Goal: Transaction & Acquisition: Purchase product/service

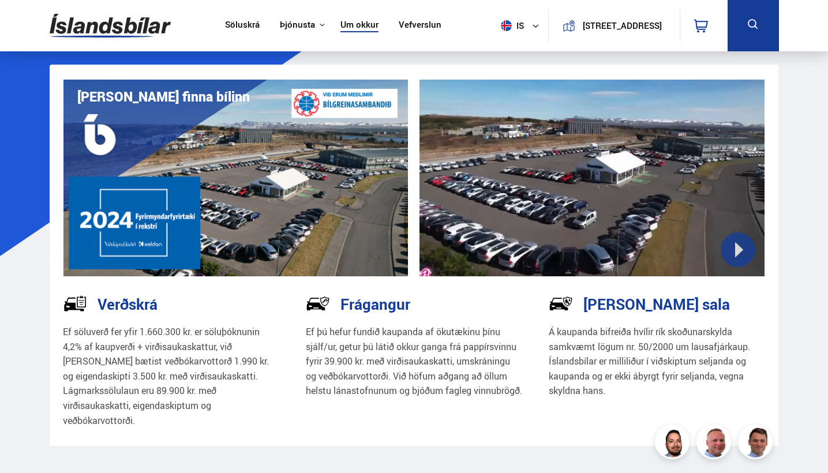
click at [234, 25] on link "Söluskrá" at bounding box center [242, 26] width 35 height 12
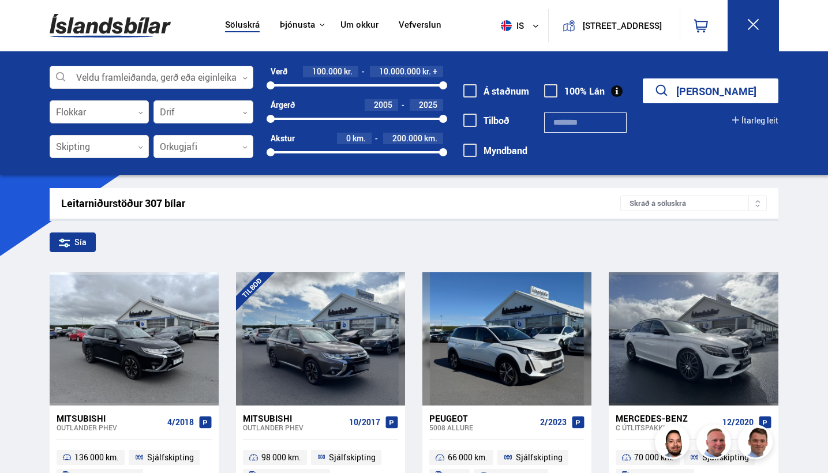
click at [134, 25] on img at bounding box center [110, 25] width 121 height 37
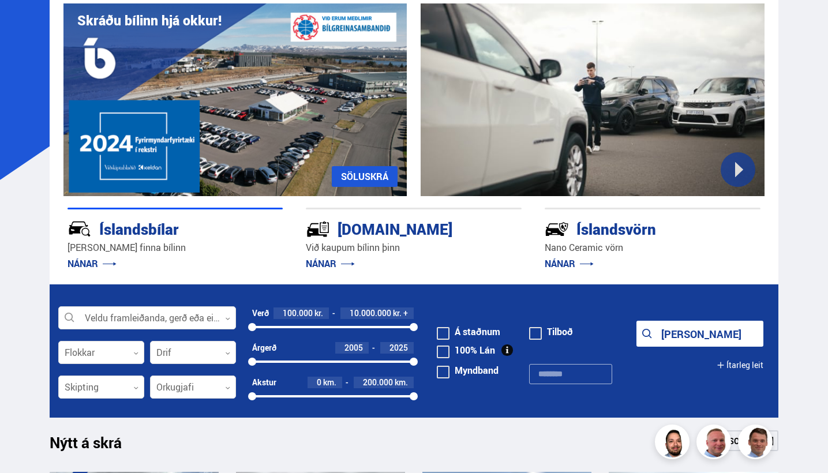
scroll to position [153, 0]
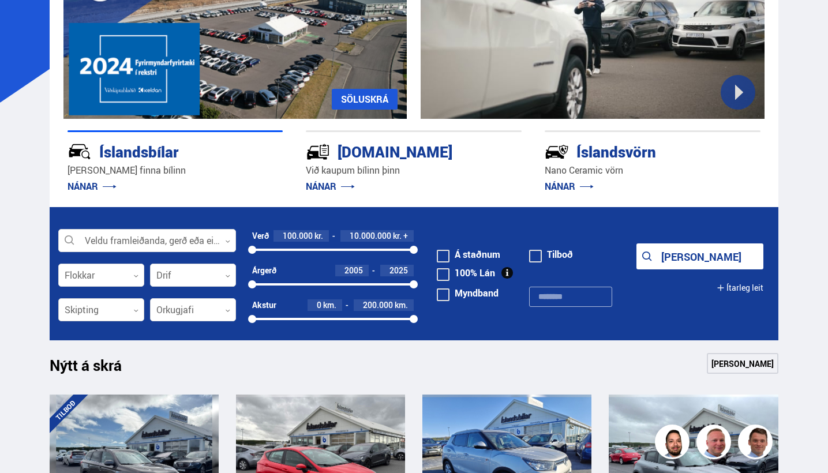
click at [108, 310] on div at bounding box center [101, 310] width 86 height 23
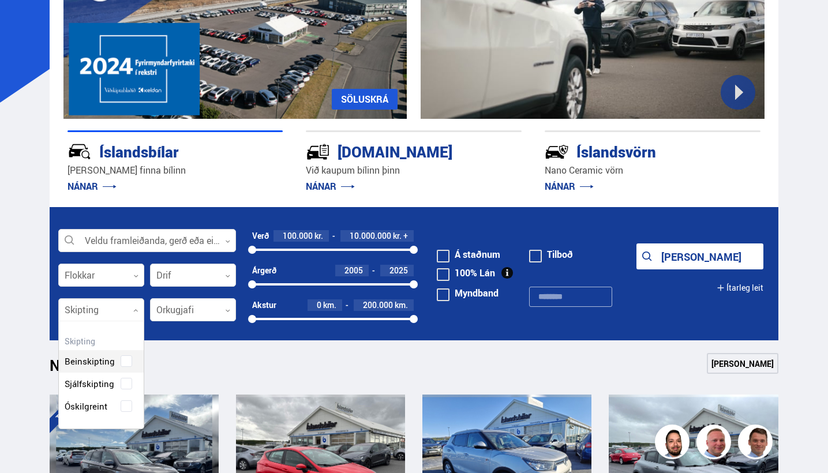
scroll to position [106, 85]
click at [115, 379] on div "Beinskipting Sjálfskipting Óskilgreint" at bounding box center [101, 375] width 85 height 84
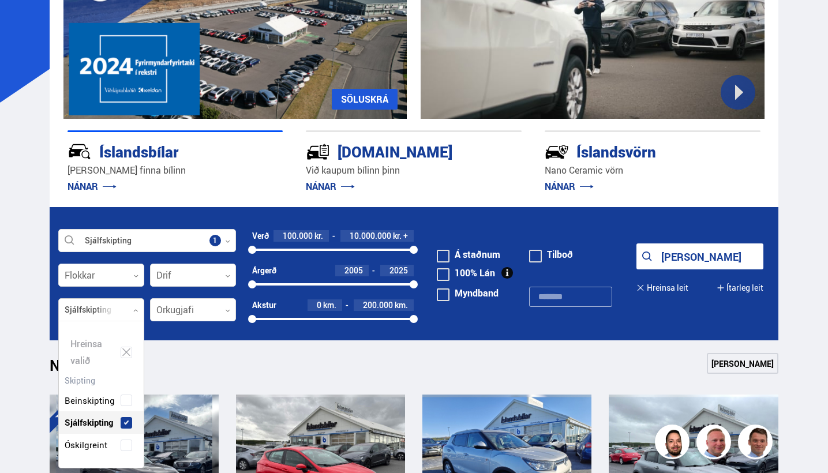
scroll to position [144, 85]
click at [396, 254] on icon "submit" at bounding box center [656, 257] width 14 height 14
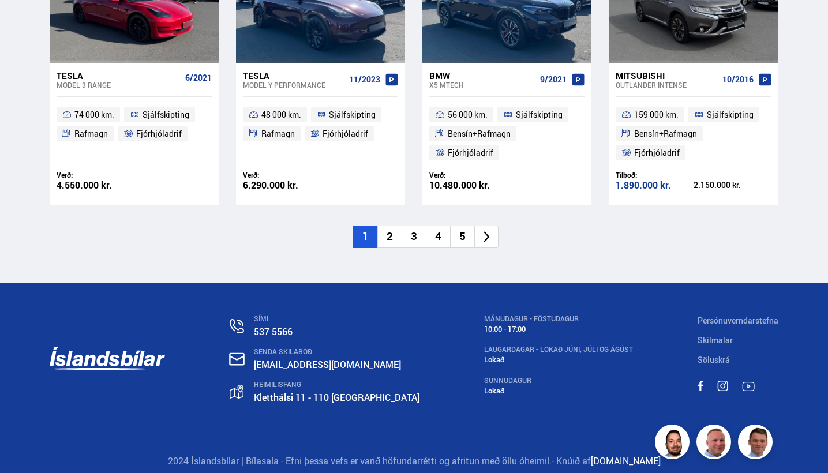
scroll to position [1766, 0]
click at [391, 226] on li "2" at bounding box center [389, 237] width 24 height 22
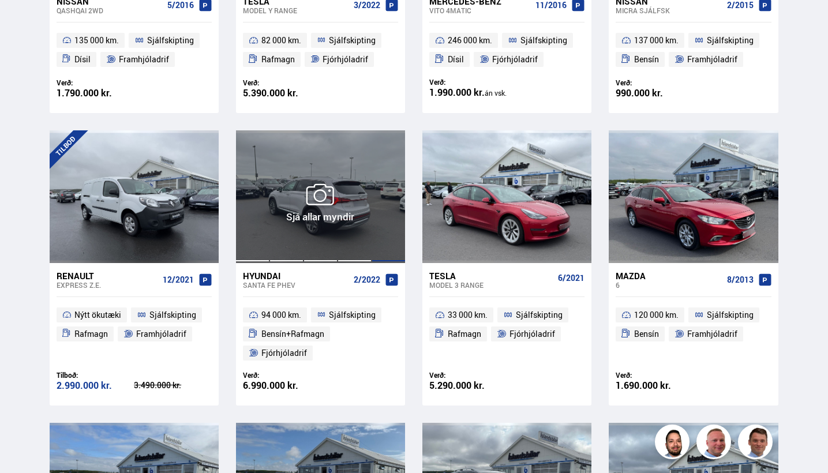
scroll to position [427, 0]
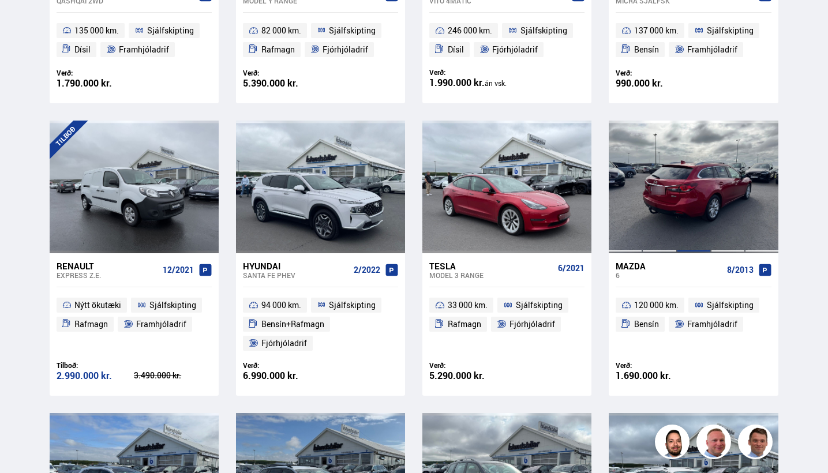
click at [396, 170] on div at bounding box center [693, 187] width 34 height 133
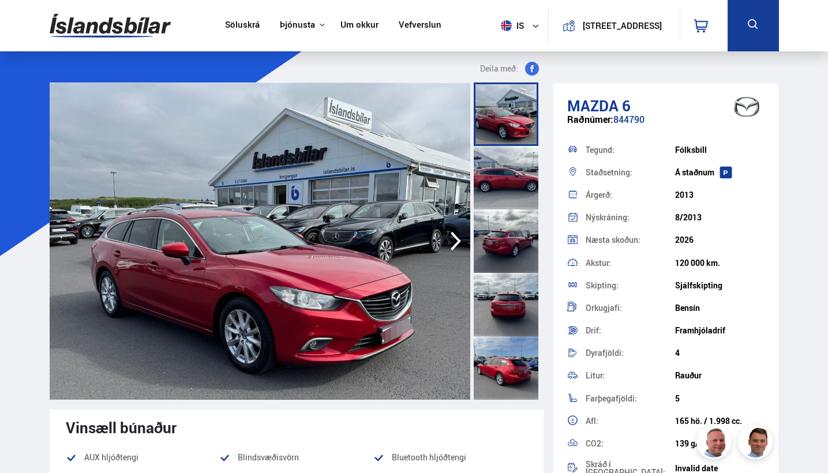
click at [396, 300] on div at bounding box center [505, 304] width 65 height 63
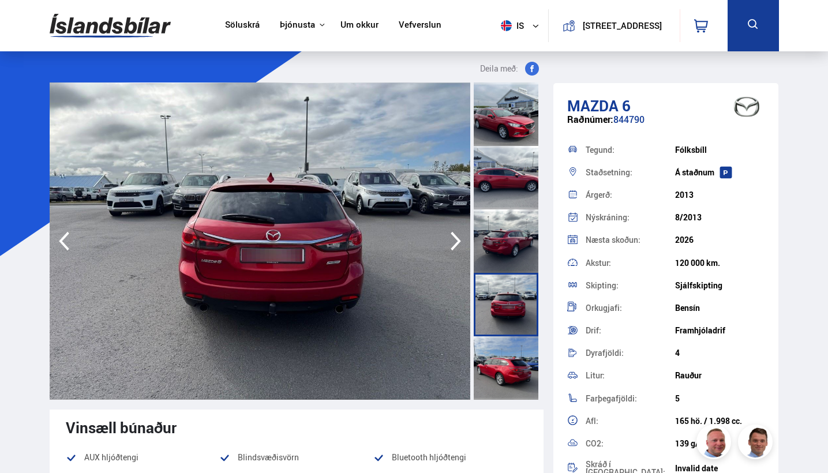
click at [396, 361] on div at bounding box center [505, 367] width 65 height 63
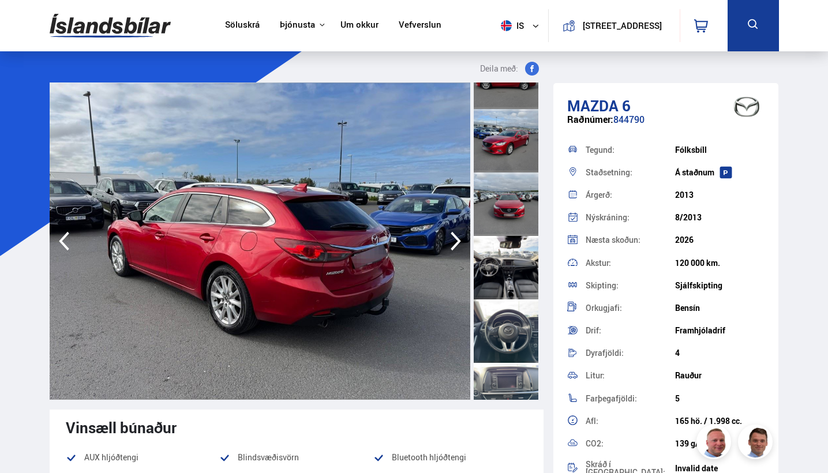
scroll to position [369, 0]
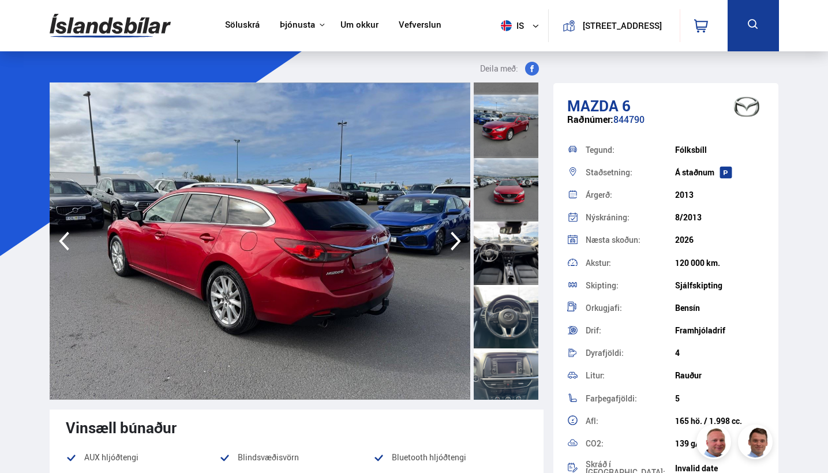
click at [396, 254] on div at bounding box center [505, 252] width 65 height 63
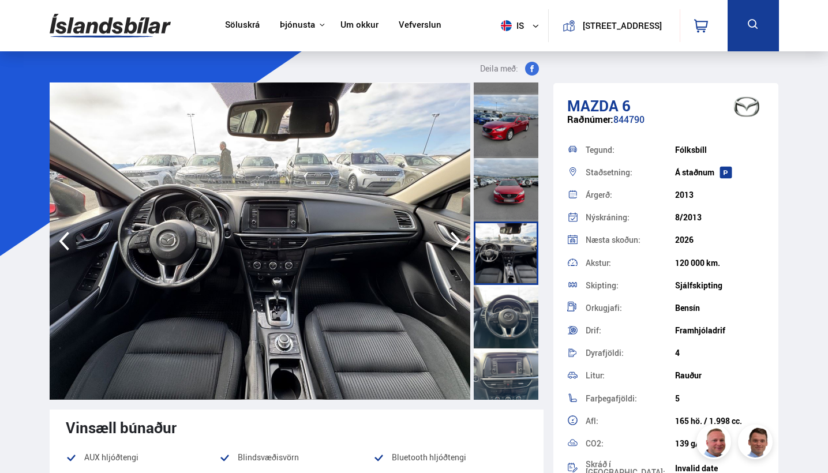
click at [396, 321] on div at bounding box center [505, 316] width 65 height 63
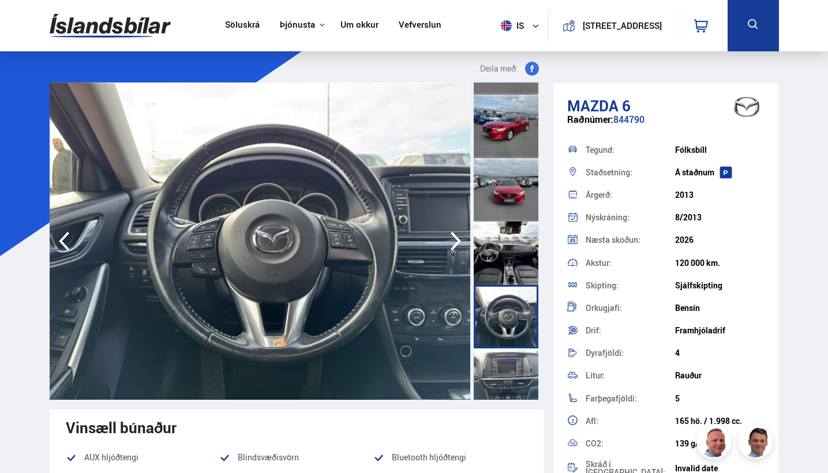
click at [396, 358] on div at bounding box center [505, 379] width 65 height 63
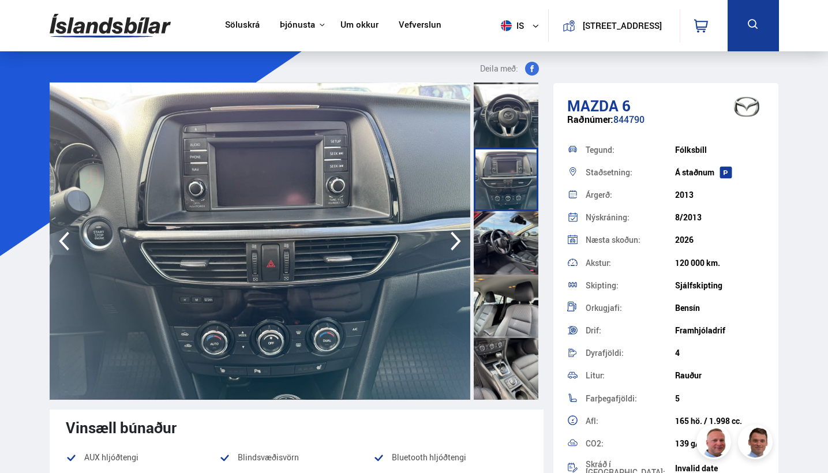
scroll to position [570, 0]
click at [396, 268] on div at bounding box center [505, 241] width 65 height 63
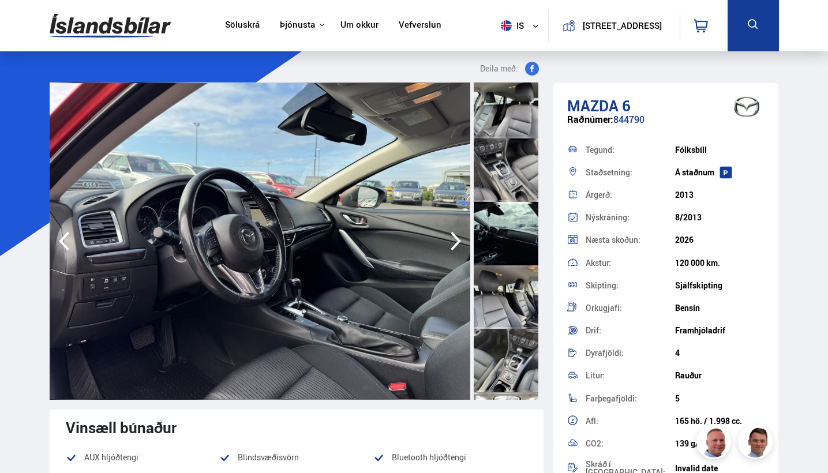
click at [396, 322] on div at bounding box center [505, 296] width 65 height 63
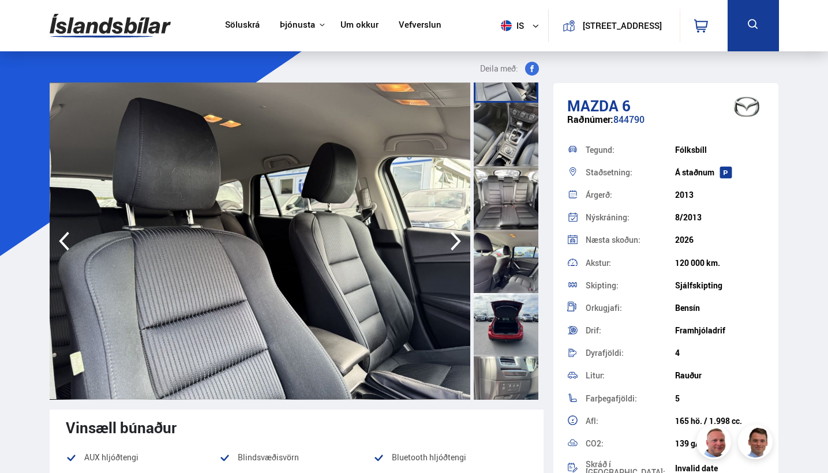
scroll to position [1001, 0]
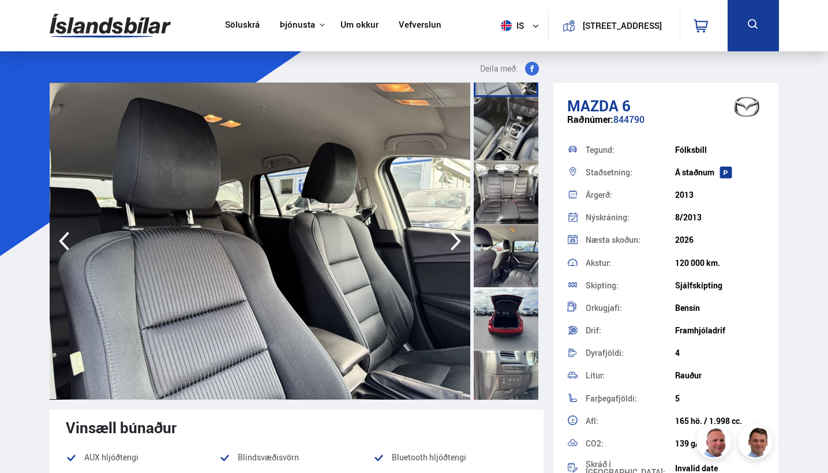
click at [396, 322] on div at bounding box center [505, 318] width 65 height 63
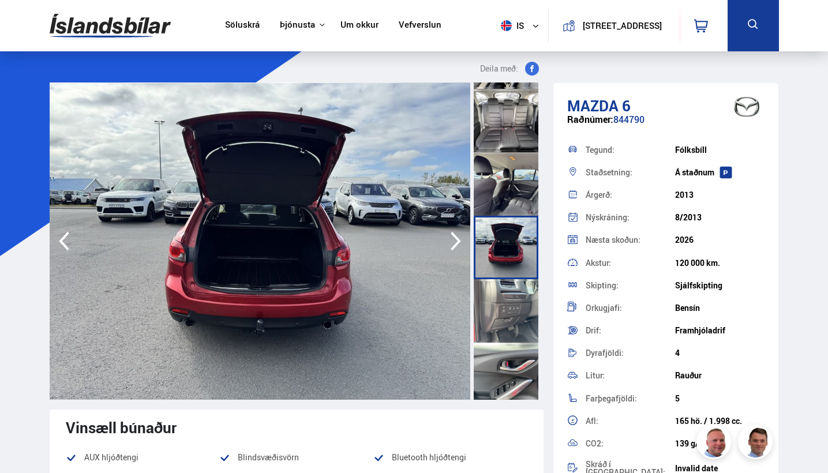
scroll to position [1072, 0]
click at [396, 322] on div at bounding box center [505, 311] width 65 height 63
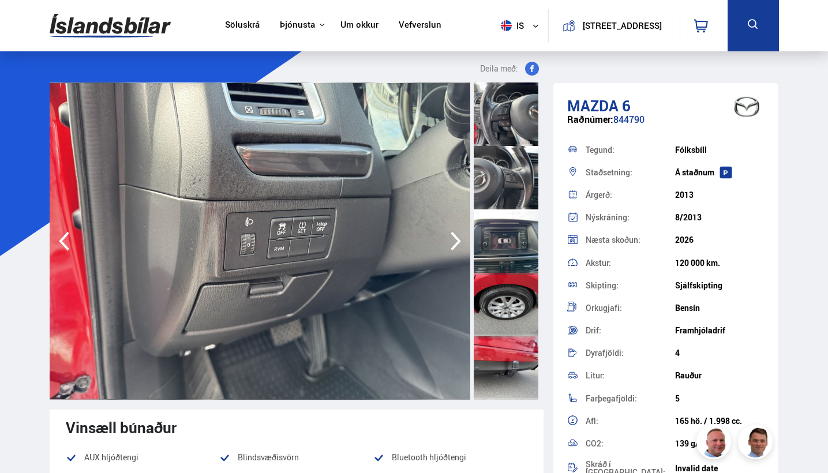
scroll to position [1396, 0]
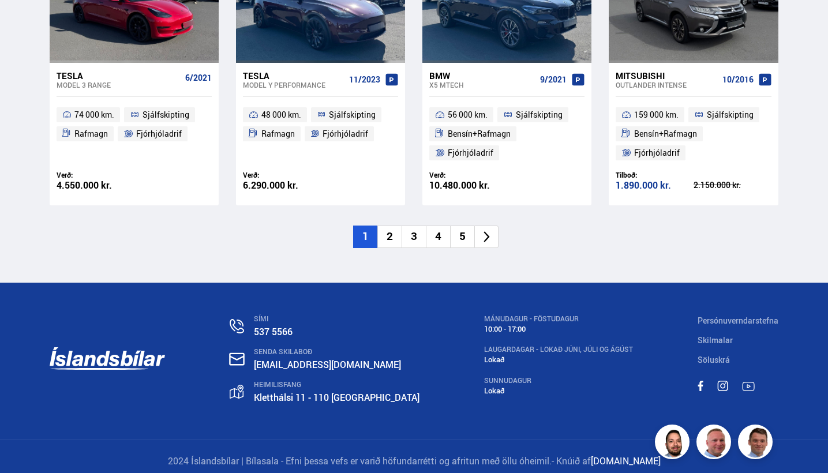
scroll to position [1766, 0]
click at [396, 226] on li "3" at bounding box center [413, 237] width 24 height 22
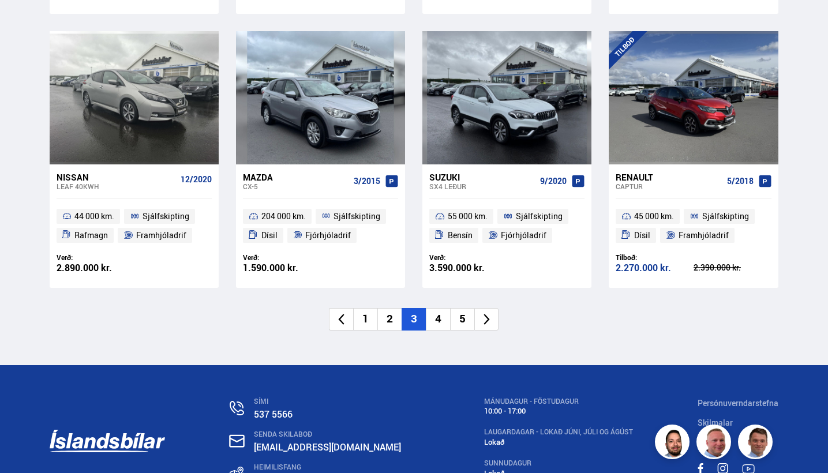
scroll to position [1710, 0]
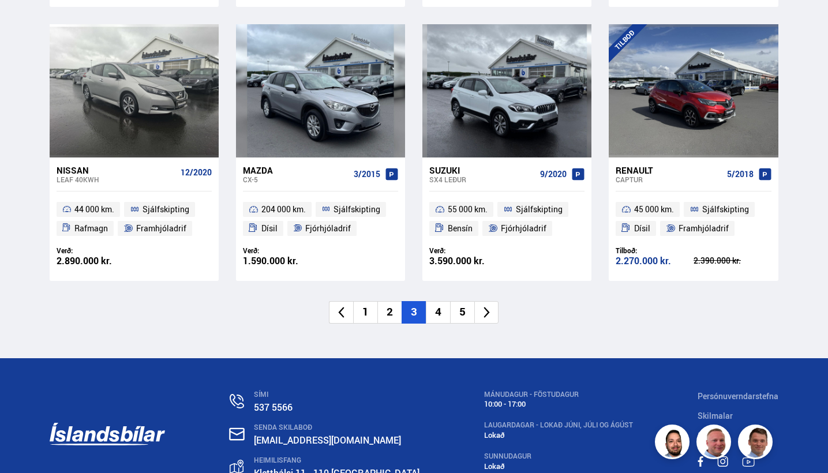
click at [396, 302] on li "4" at bounding box center [438, 312] width 24 height 22
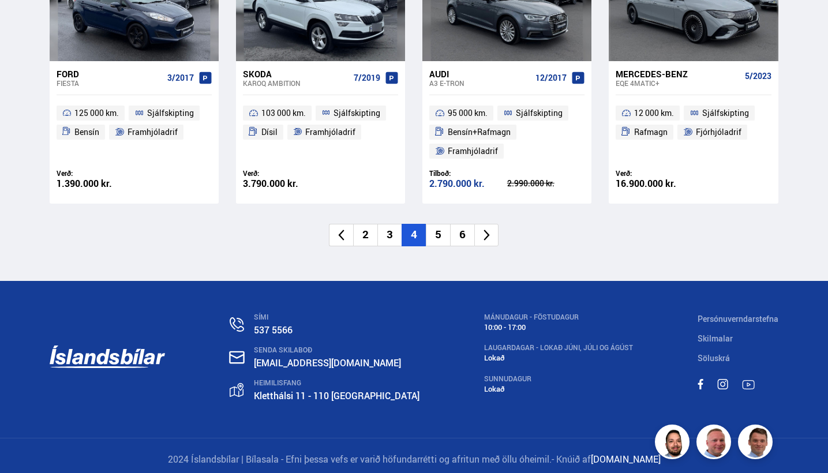
scroll to position [1730, 0]
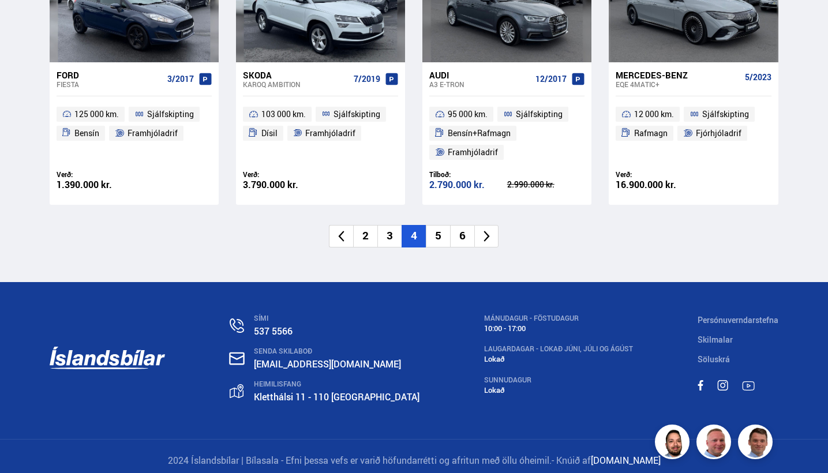
click at [396, 225] on li "5" at bounding box center [438, 236] width 24 height 22
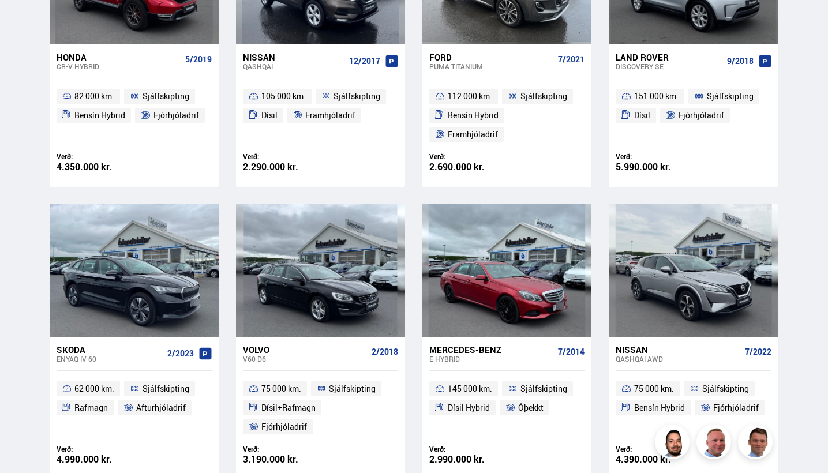
scroll to position [674, 0]
